Goal: Task Accomplishment & Management: Manage account settings

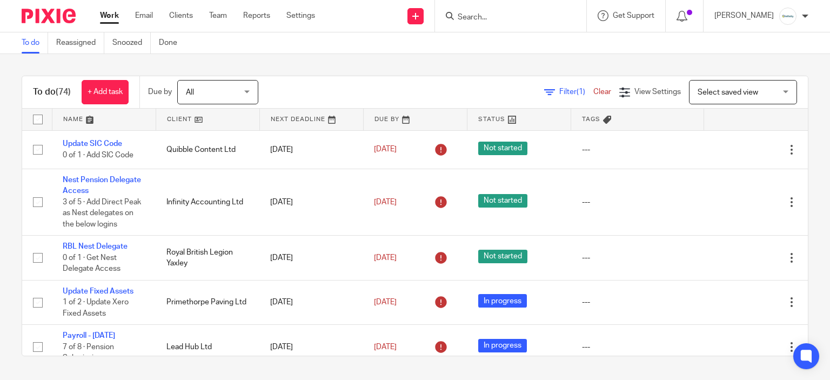
click at [505, 21] on input "Search" at bounding box center [505, 18] width 97 height 10
click at [499, 15] on input "Search" at bounding box center [505, 18] width 97 height 10
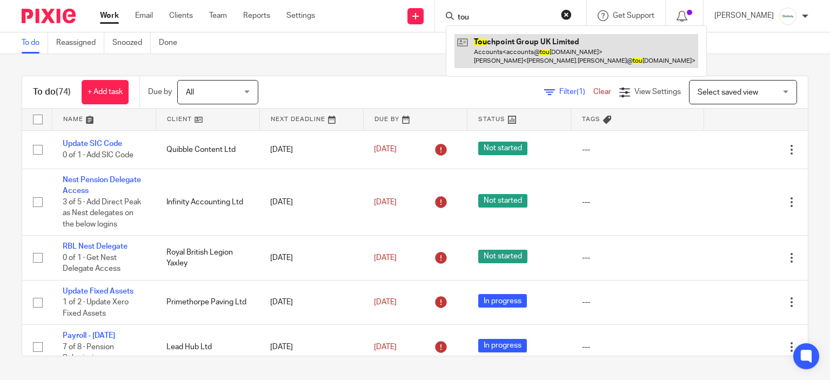
type input "tou"
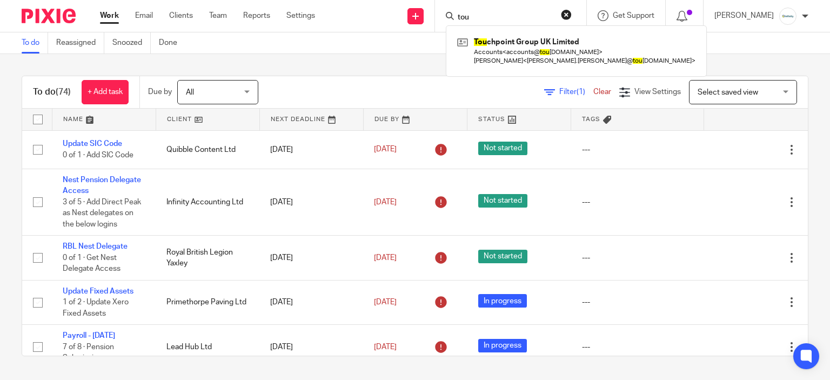
click at [360, 64] on div "To do (74) + Add task Due by All All Today Tomorrow This week Next week This mo…" at bounding box center [415, 216] width 830 height 324
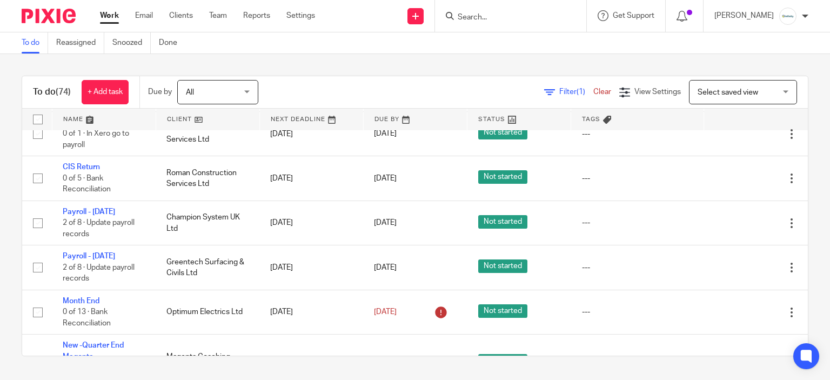
scroll to position [486, 0]
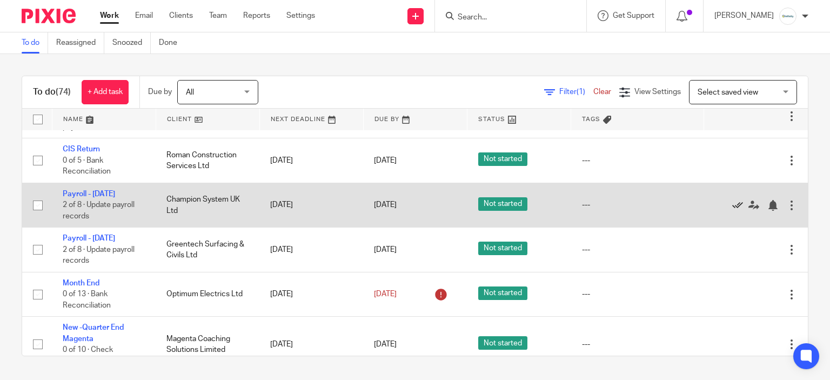
click at [732, 211] on icon at bounding box center [737, 205] width 11 height 11
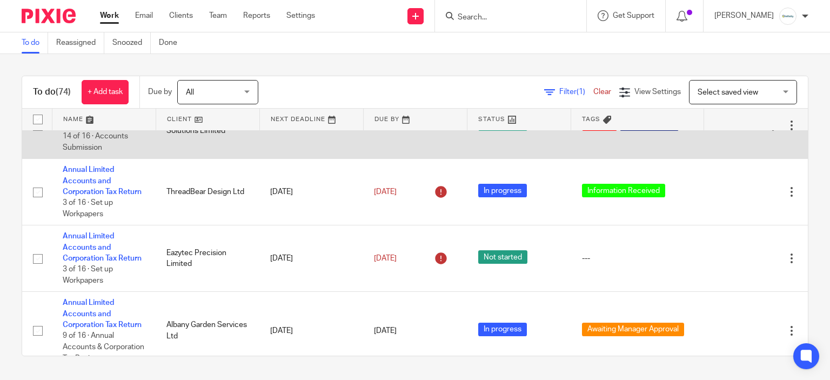
scroll to position [1189, 0]
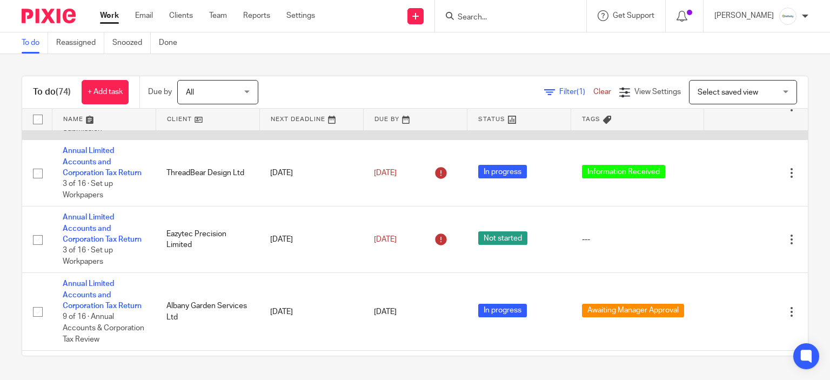
drag, startPoint x: 101, startPoint y: 179, endPoint x: 92, endPoint y: 171, distance: 11.5
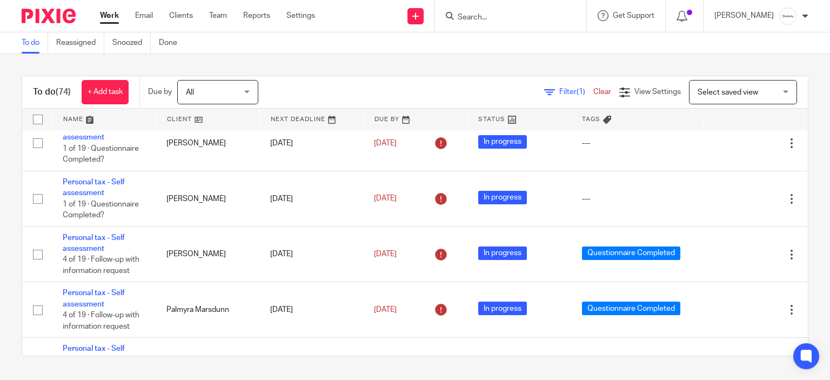
scroll to position [2598, 0]
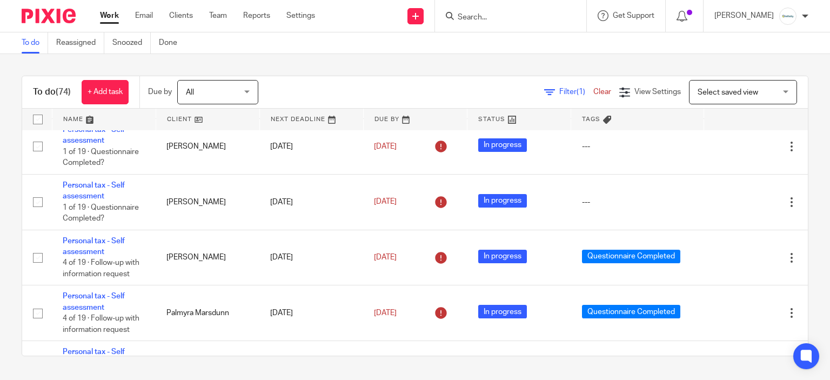
click at [524, 21] on input "Search" at bounding box center [505, 18] width 97 height 10
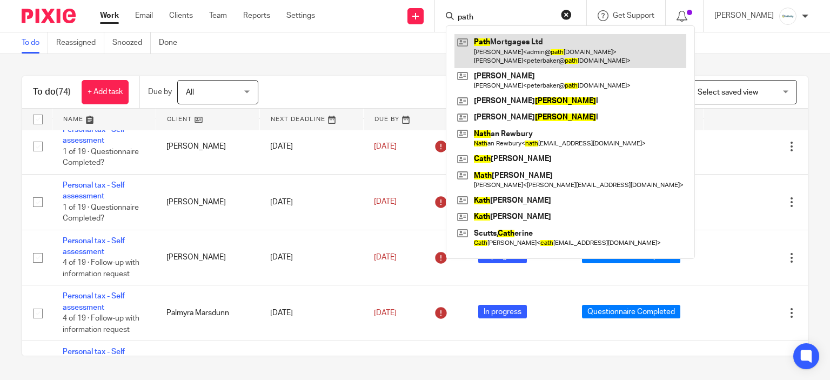
type input "path"
click at [551, 49] on link at bounding box center [570, 51] width 232 height 34
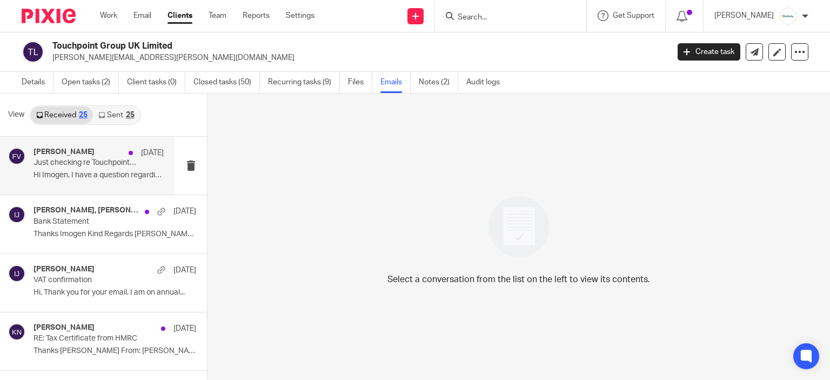
click at [103, 163] on p "Just checking re Touchpoint Group UK Ltd" at bounding box center [86, 162] width 104 height 9
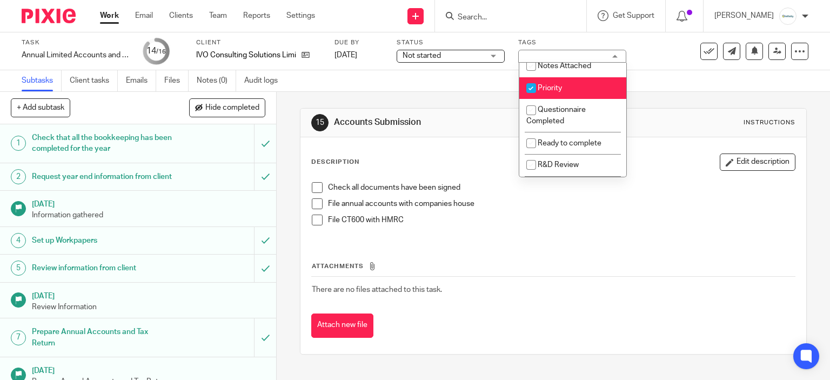
click at [570, 88] on li "Priority" at bounding box center [572, 88] width 107 height 22
checkbox input "false"
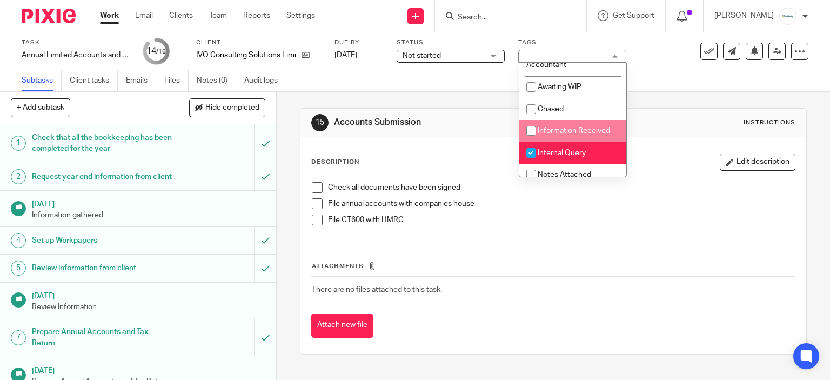
scroll to position [108, 0]
click at [573, 158] on li "Internal Query" at bounding box center [572, 152] width 107 height 22
checkbox input "false"
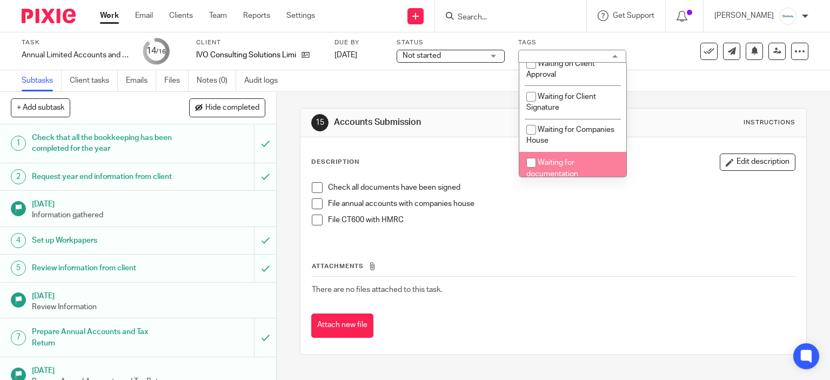
scroll to position [389, 0]
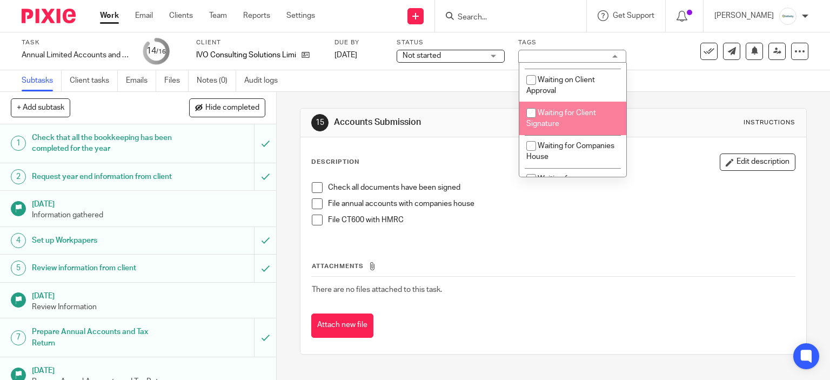
click at [561, 123] on li "Waiting for Client Signature" at bounding box center [572, 118] width 107 height 33
checkbox input "true"
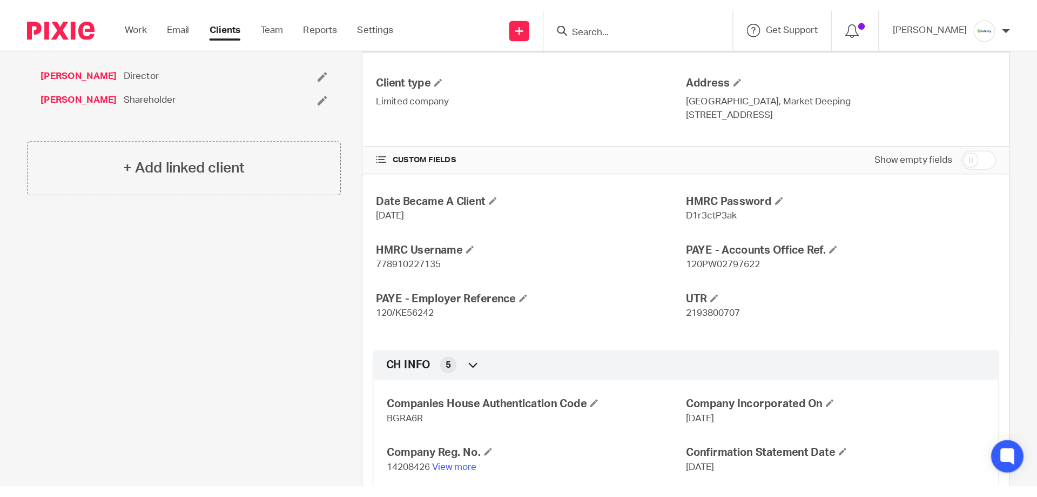
scroll to position [281, 0]
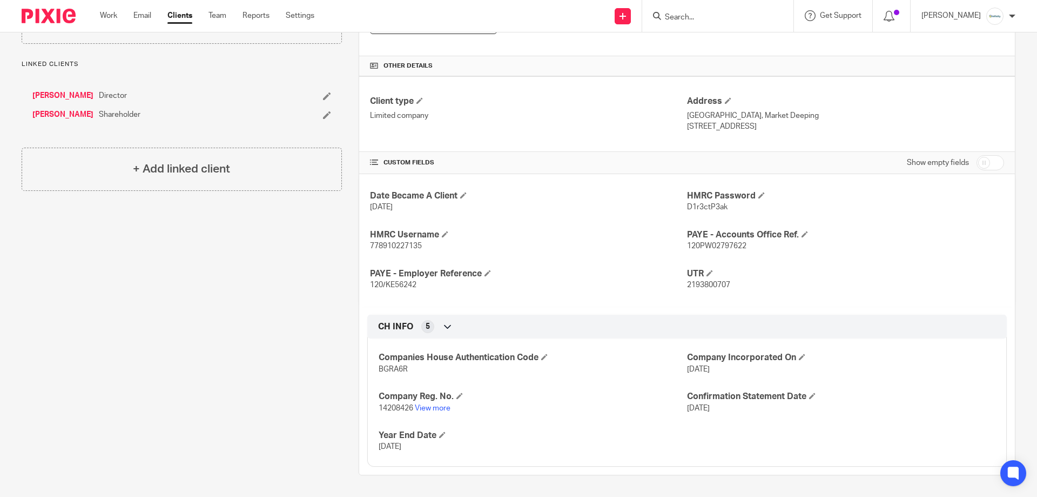
click at [404, 248] on span "778910227135" at bounding box center [396, 246] width 52 height 8
click at [404, 247] on span "778910227135" at bounding box center [396, 246] width 52 height 8
copy span "778910227135"
click at [701, 218] on div "Date Became A Client [DATE] HMRC Password D1r3ctP3ak HMRC Username 778910227135…" at bounding box center [687, 240] width 656 height 132
click at [701, 217] on div "Date Became A Client [DATE] HMRC Password D1r3ctP3ak HMRC Username 778910227135…" at bounding box center [687, 240] width 656 height 132
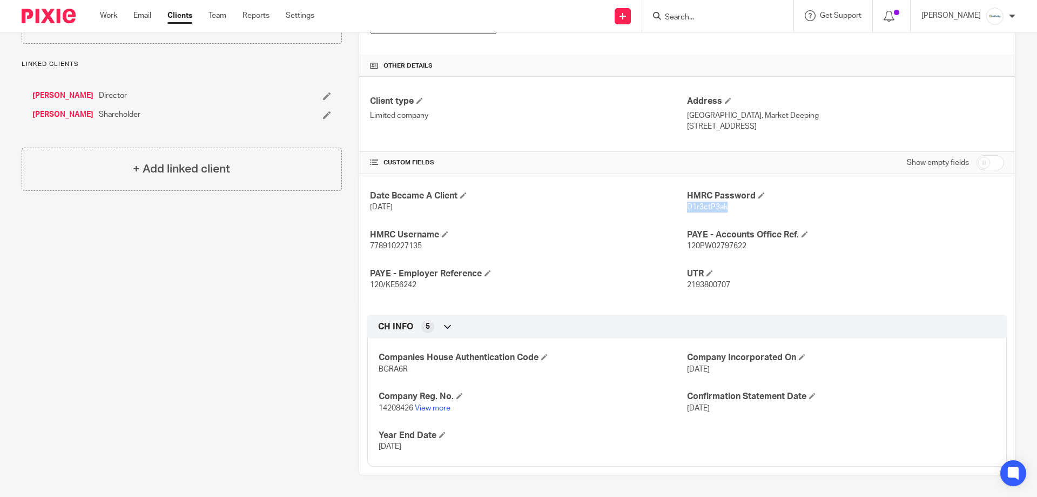
copy span "D1r3ctP3ak"
click at [829, 295] on div "Date Became A Client [DATE] HMRC Password D1r3ctP3ak HMRC Username 778910227135…" at bounding box center [687, 240] width 656 height 132
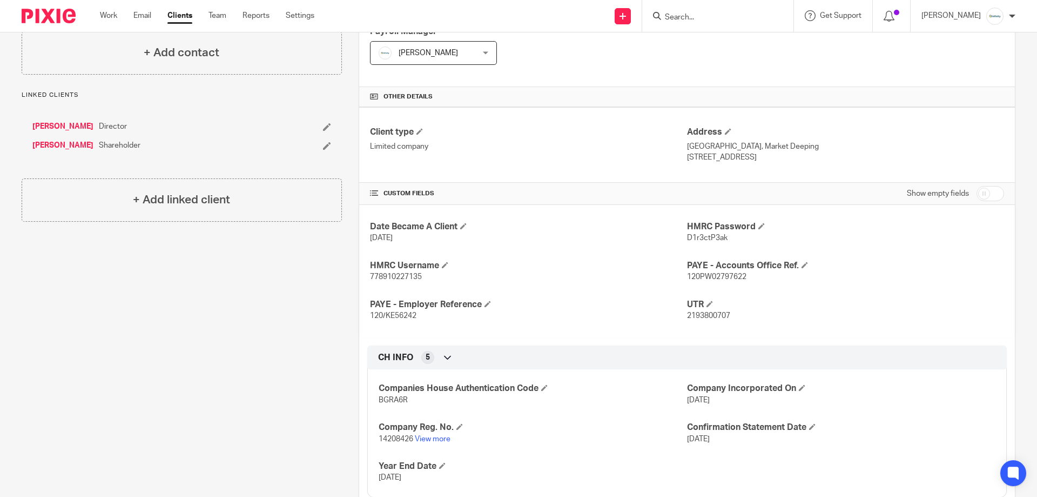
scroll to position [173, 0]
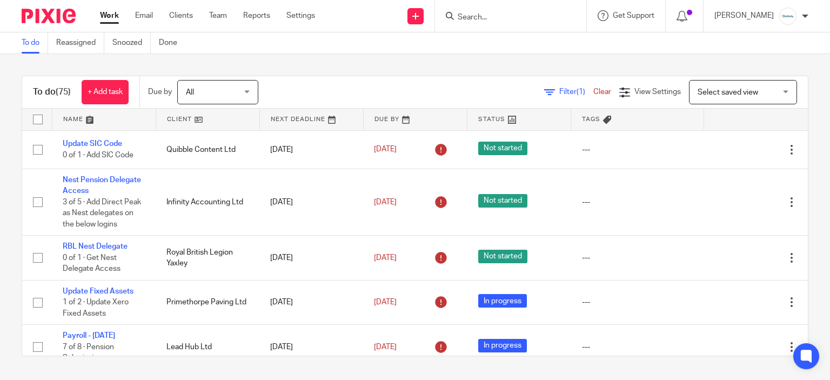
click at [481, 16] on input "Search" at bounding box center [505, 18] width 97 height 10
click at [567, 15] on form at bounding box center [514, 16] width 115 height 14
click at [530, 23] on div at bounding box center [510, 16] width 151 height 32
click at [526, 17] on input "Search" at bounding box center [505, 18] width 97 height 10
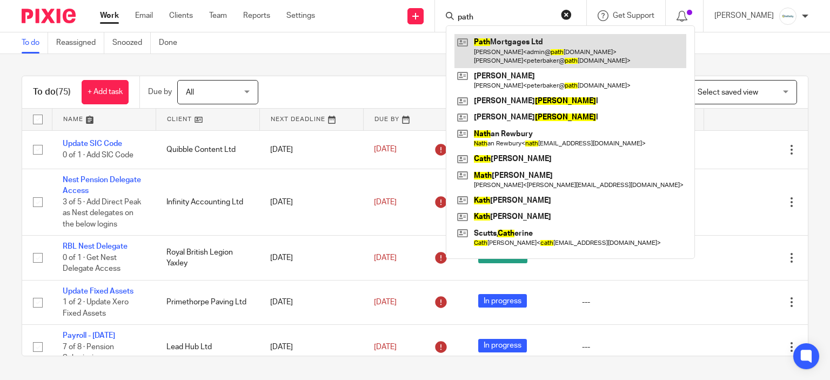
type input "path"
click at [561, 43] on link at bounding box center [570, 51] width 232 height 34
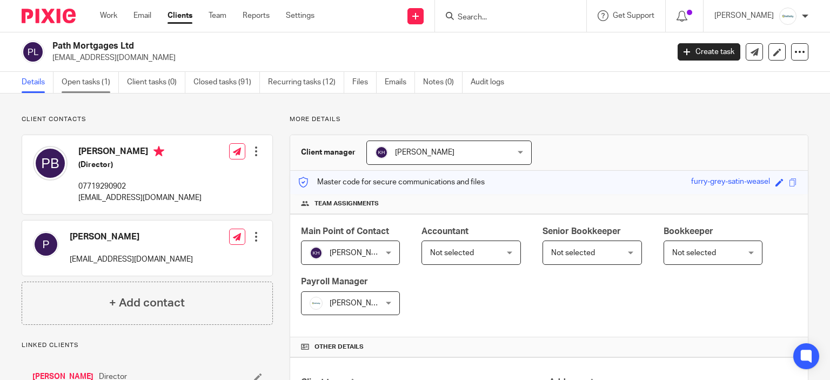
click at [99, 88] on link "Open tasks (1)" at bounding box center [90, 82] width 57 height 21
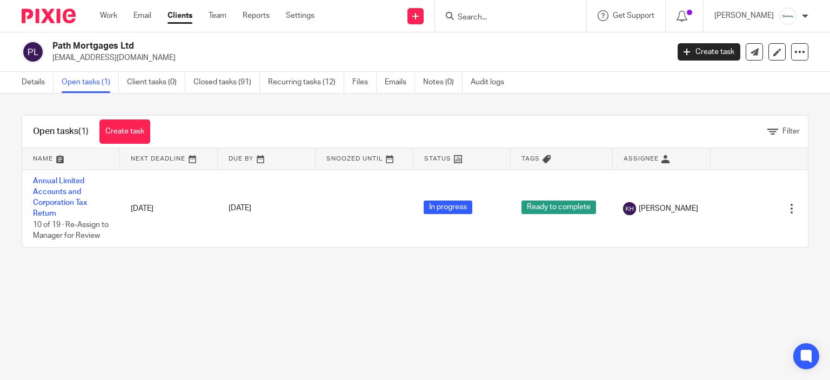
click at [113, 21] on link "Work" at bounding box center [108, 15] width 17 height 11
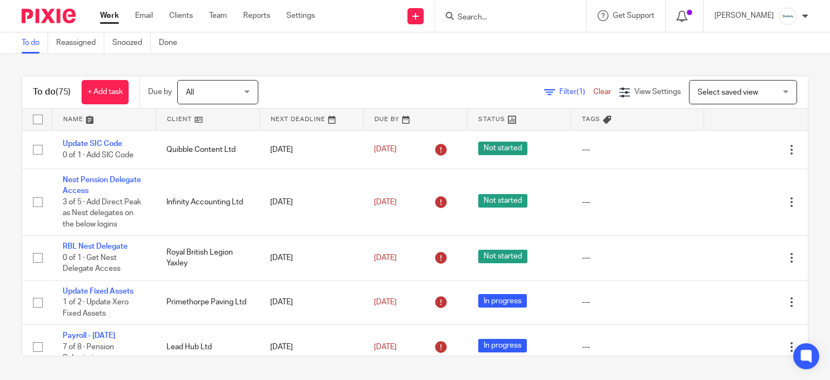
click at [687, 19] on icon at bounding box center [682, 16] width 11 height 11
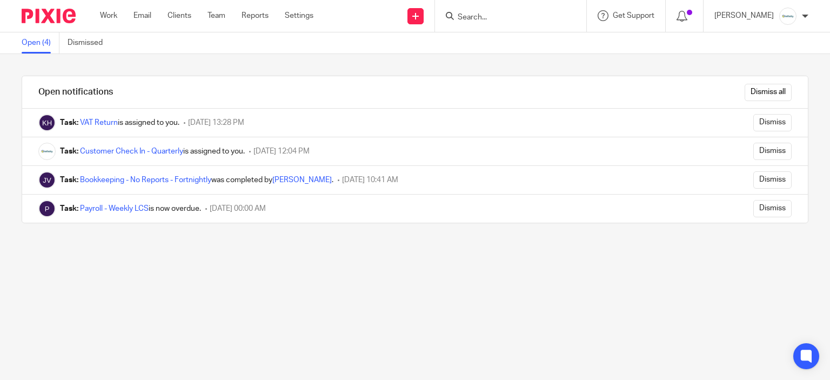
click at [758, 95] on input "Dismiss all" at bounding box center [768, 92] width 47 height 17
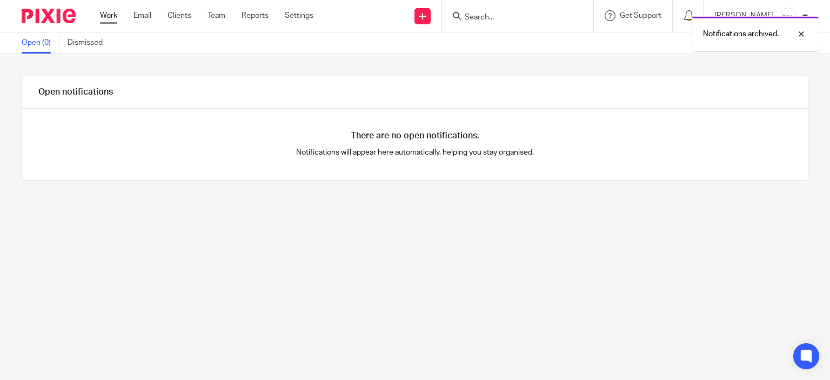
click at [111, 14] on link "Work" at bounding box center [108, 15] width 17 height 11
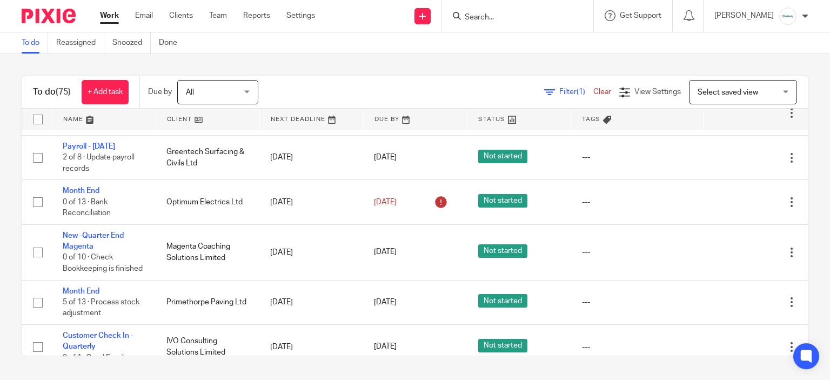
scroll to position [540, 0]
